Goal: Information Seeking & Learning: Learn about a topic

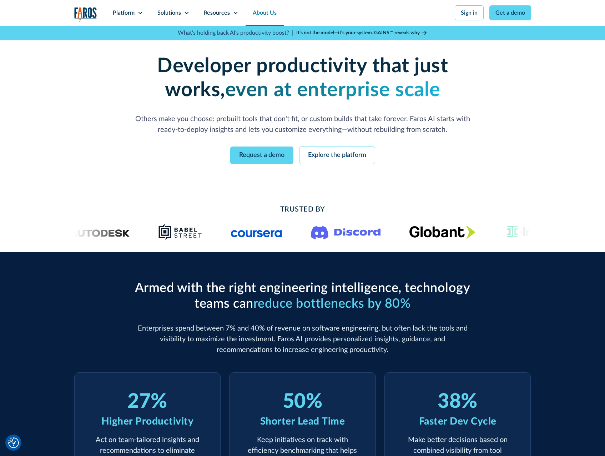
click at [278, 10] on link "About Us" at bounding box center [265, 13] width 38 height 26
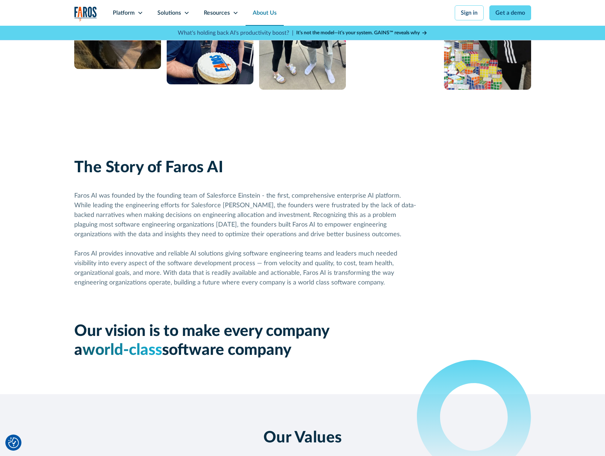
scroll to position [357, 0]
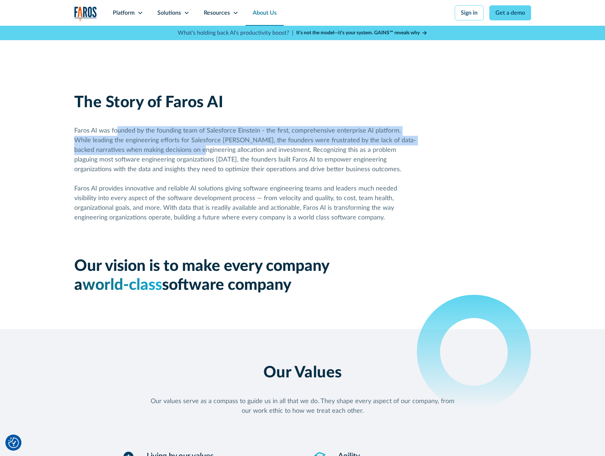
drag, startPoint x: 118, startPoint y: 131, endPoint x: 167, endPoint y: 147, distance: 52.1
click at [167, 147] on div "Faros AI was founded by the founding team of Salesforce Einstein - the first, c…" at bounding box center [245, 174] width 343 height 96
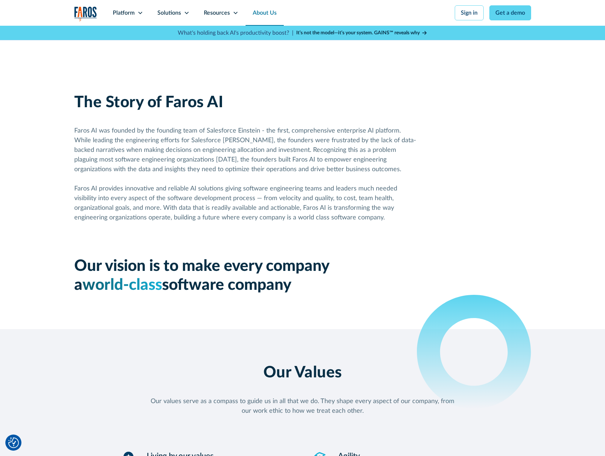
click at [239, 192] on div "Faros AI was founded by the founding team of Salesforce Einstein - the first, c…" at bounding box center [245, 174] width 343 height 96
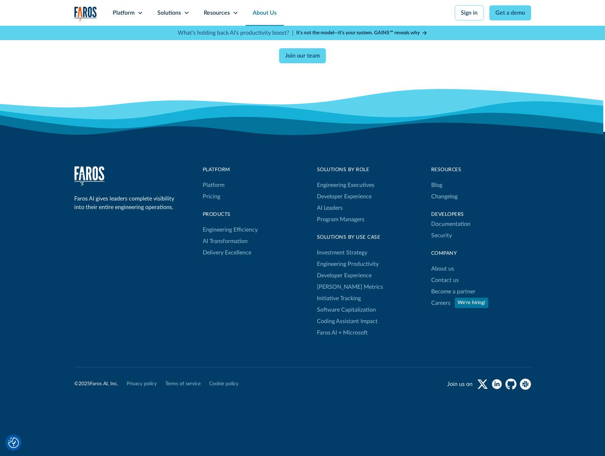
scroll to position [1898, 0]
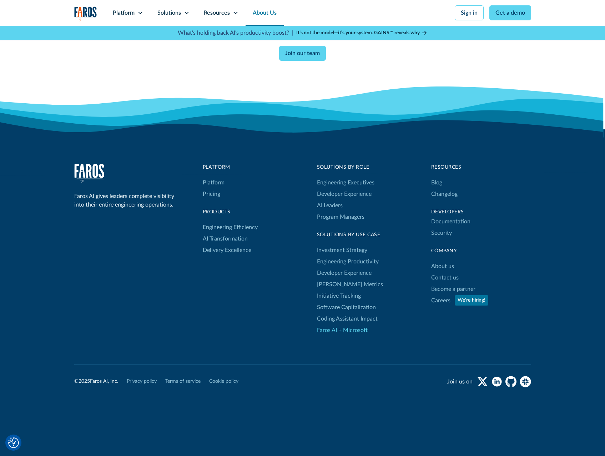
click at [344, 329] on link "Faros AI + Microsoft" at bounding box center [342, 329] width 51 height 11
